Goal: Task Accomplishment & Management: Manage account settings

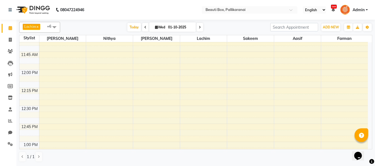
scroll to position [199, 0]
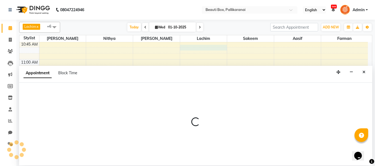
select select "9763"
select select "645"
select select "tentative"
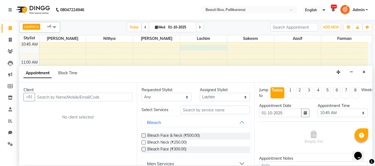
click at [115, 96] on input "text" at bounding box center [84, 97] width 98 height 8
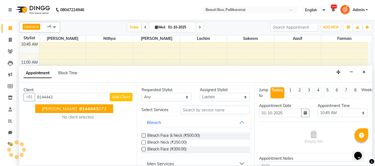
click at [80, 108] on ngb-highlight "8144443 072" at bounding box center [92, 108] width 28 height 5
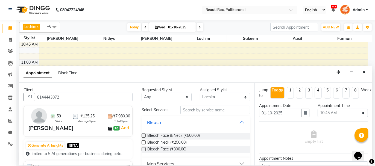
type input "8144443072"
click at [200, 109] on input "text" at bounding box center [215, 110] width 70 height 8
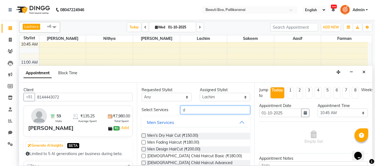
type input "d"
click at [143, 134] on label at bounding box center [143, 136] width 4 height 4
click at [143, 134] on input "checkbox" at bounding box center [143, 136] width 4 height 4
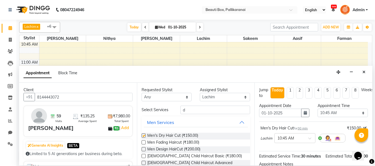
checkbox input "false"
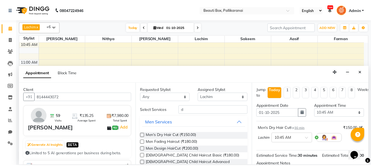
scroll to position [66, 0]
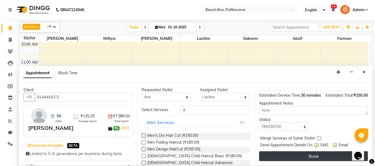
click at [324, 155] on button "Book" at bounding box center [313, 156] width 109 height 10
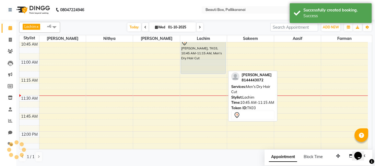
click at [208, 63] on div "[PERSON_NAME], TK03, 10:45 AM-11:15 AM, Men's Dry Hair Cut" at bounding box center [203, 56] width 45 height 35
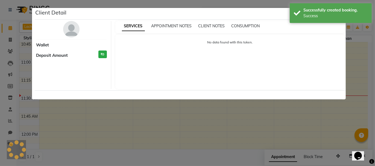
select select "7"
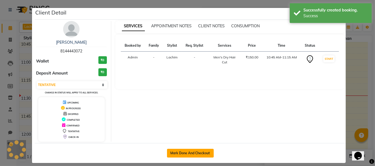
click at [182, 150] on button "Mark Done And Checkout" at bounding box center [190, 153] width 47 height 9
select select "service"
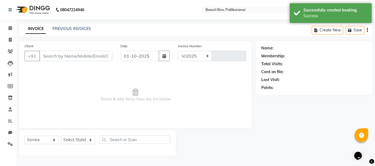
select select "11"
type input "2892"
type input "8144443072"
select select "9763"
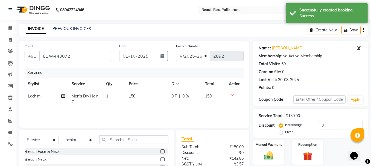
scroll to position [52, 0]
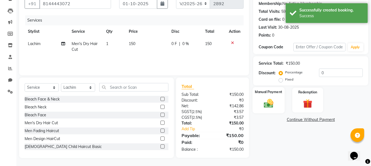
click at [279, 102] on div "Manual Payment" at bounding box center [268, 100] width 32 height 26
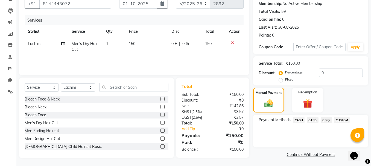
click at [326, 119] on span "GPay" at bounding box center [325, 120] width 11 height 6
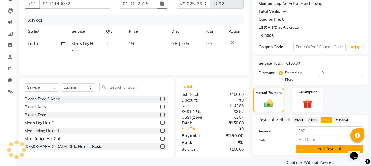
click at [321, 148] on button "Add Payment" at bounding box center [329, 149] width 67 height 8
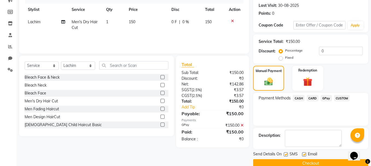
scroll to position [83, 0]
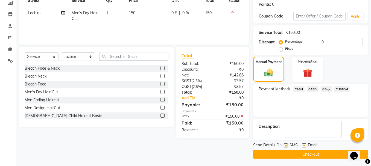
click at [320, 153] on button "Checkout" at bounding box center [310, 154] width 115 height 8
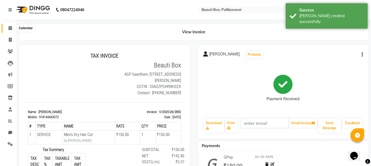
click at [9, 27] on icon at bounding box center [10, 28] width 4 height 4
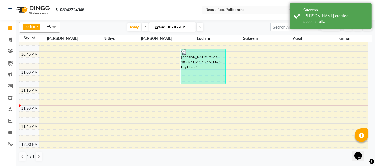
scroll to position [191, 0]
